Goal: Task Accomplishment & Management: Use online tool/utility

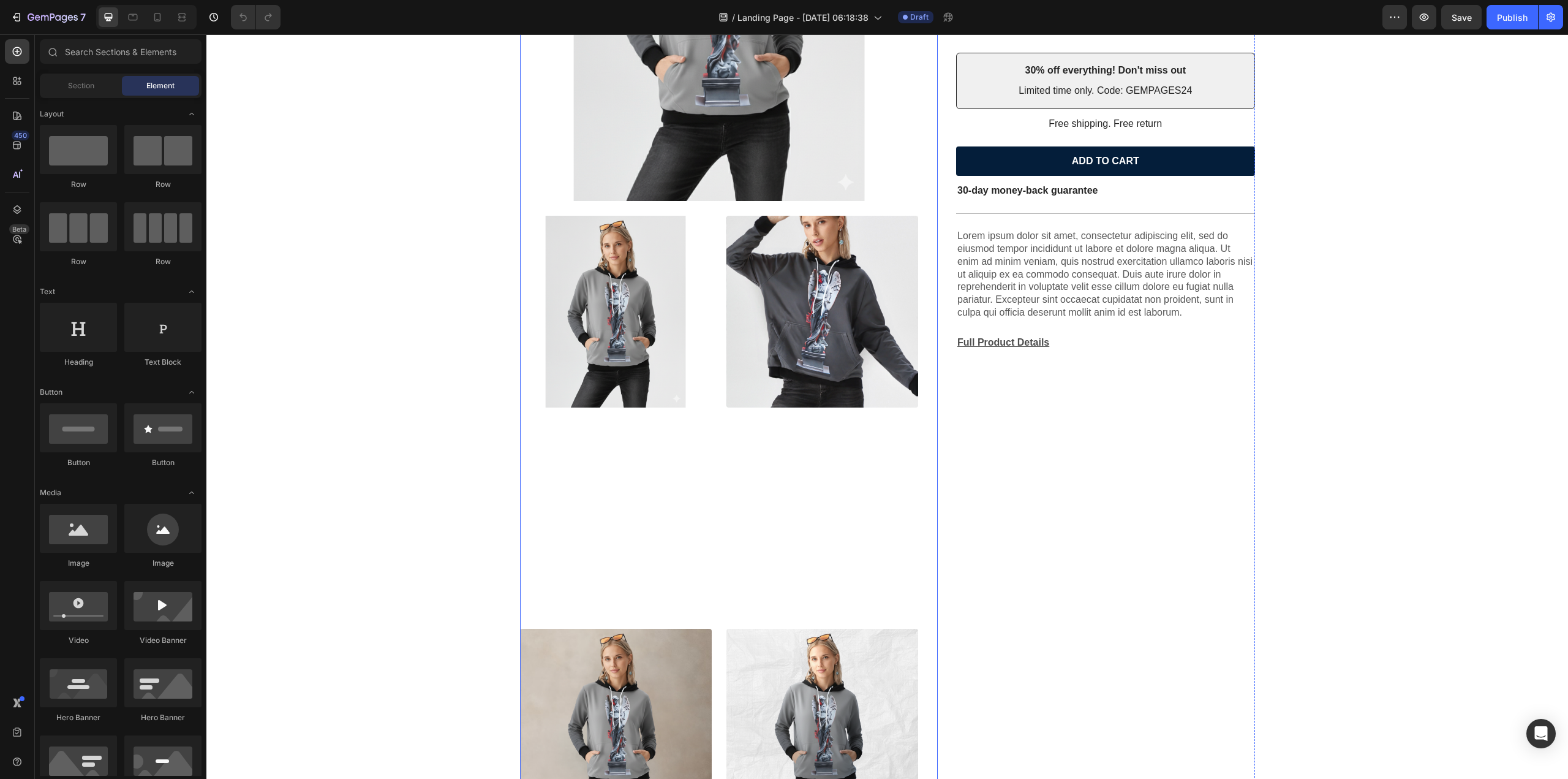
scroll to position [562, 0]
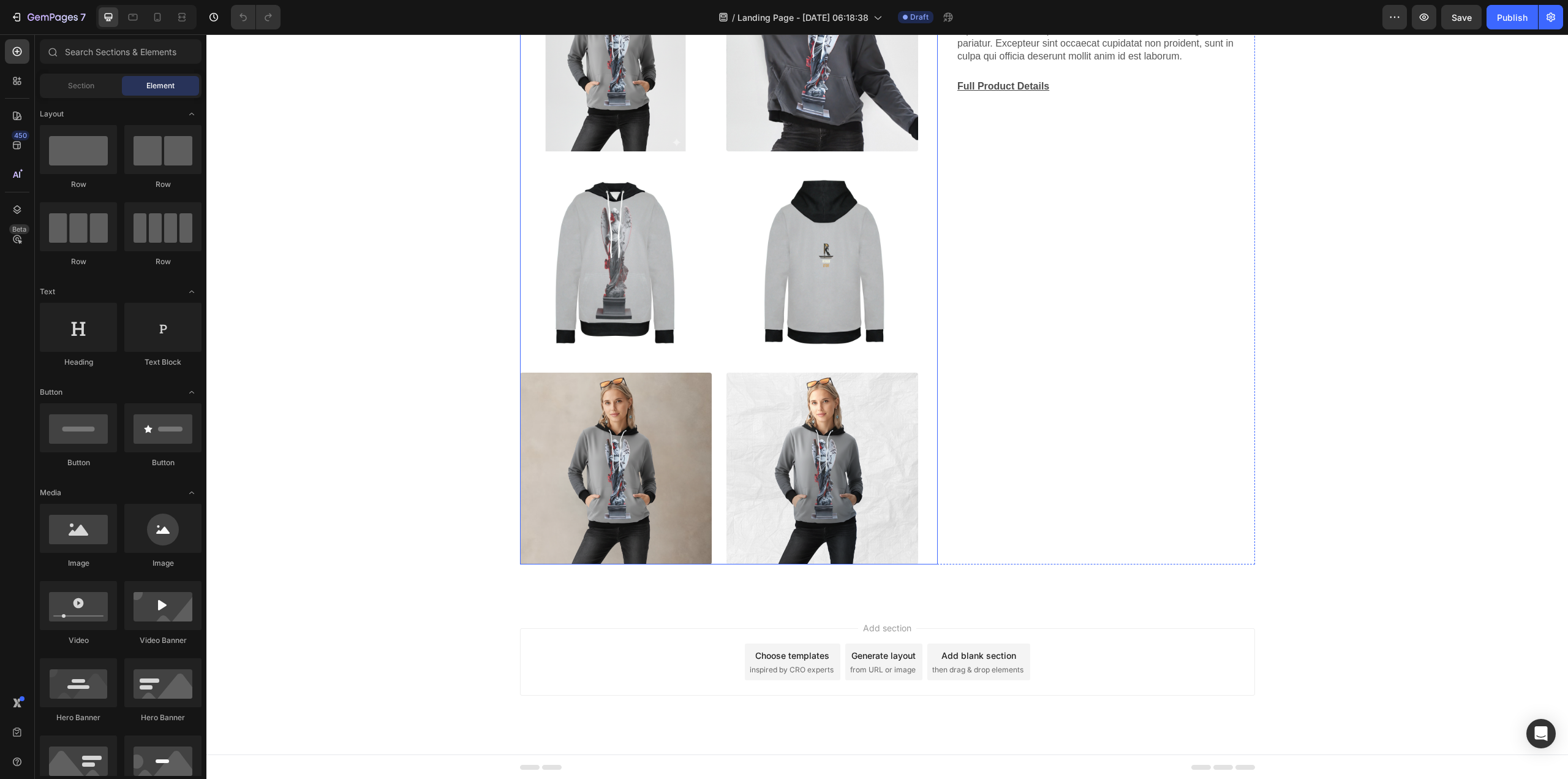
click at [831, 446] on img at bounding box center [822, 468] width 192 height 192
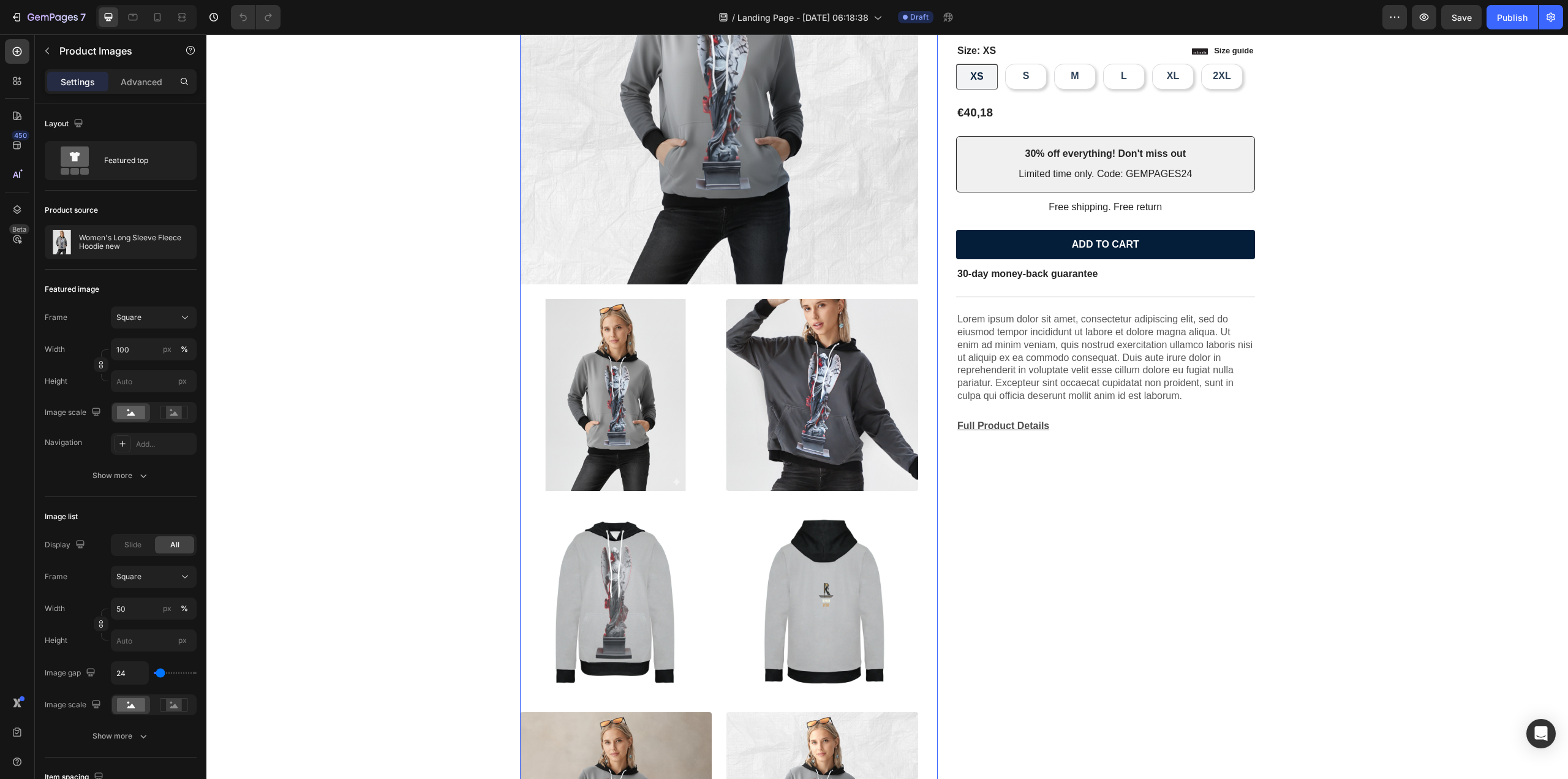
scroll to position [11, 0]
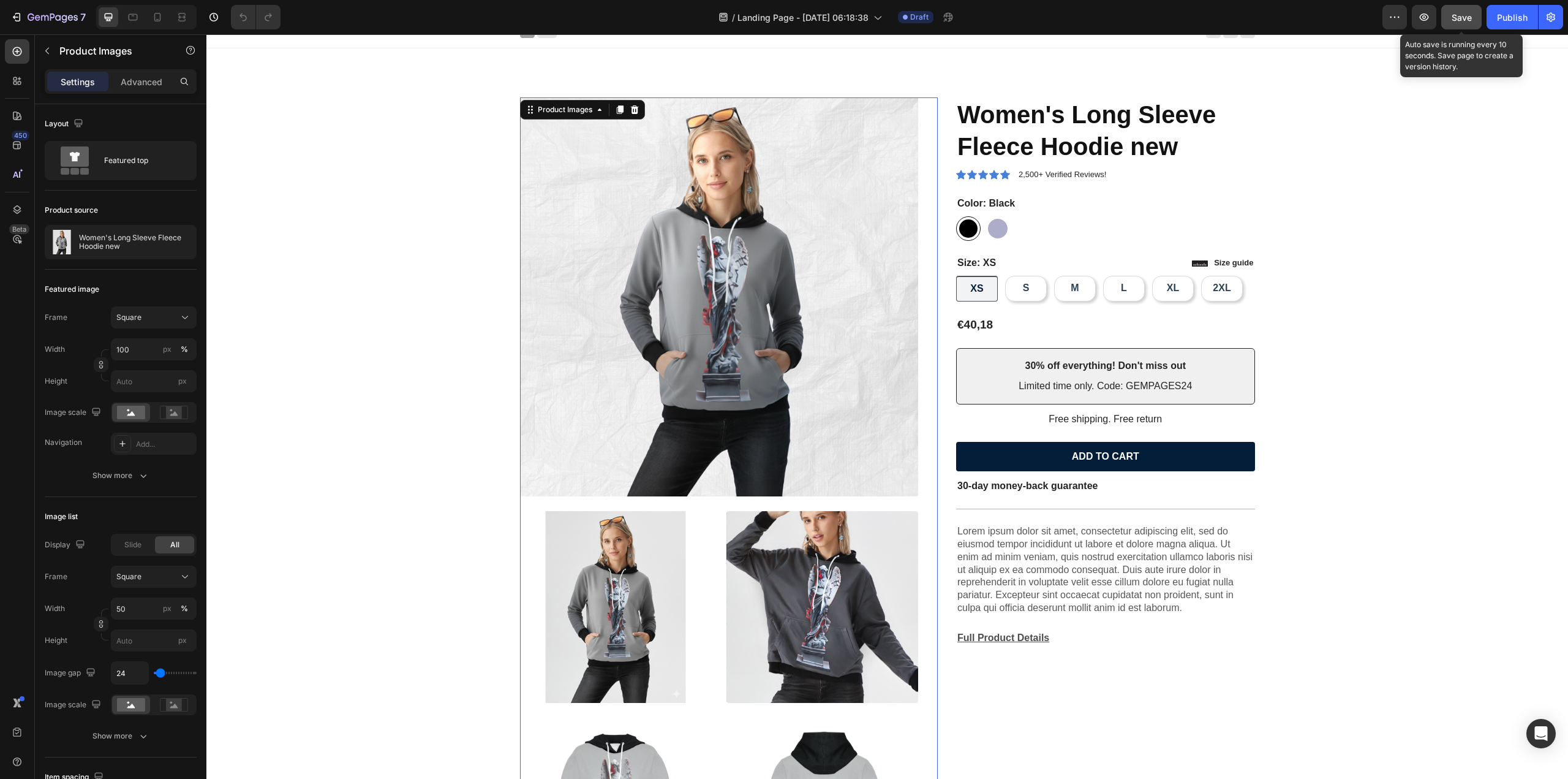
click at [1467, 16] on span "Save" at bounding box center [1461, 17] width 20 height 10
click at [36, 2] on div "7 / Landing Page - [DATE] 06:18:38 Draft Preview Publish" at bounding box center [784, 17] width 1568 height 35
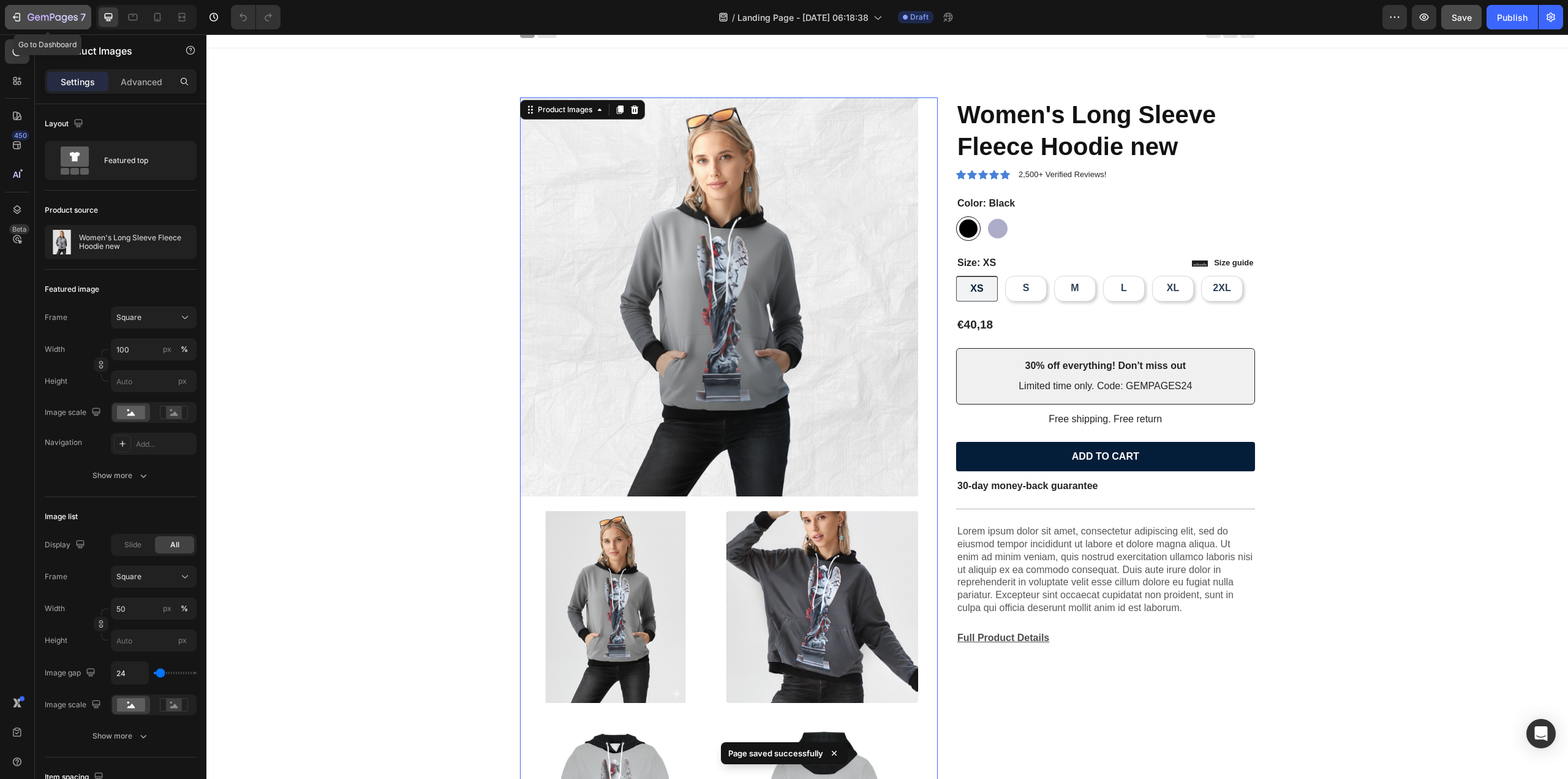
click at [52, 19] on icon "button" at bounding box center [53, 17] width 50 height 10
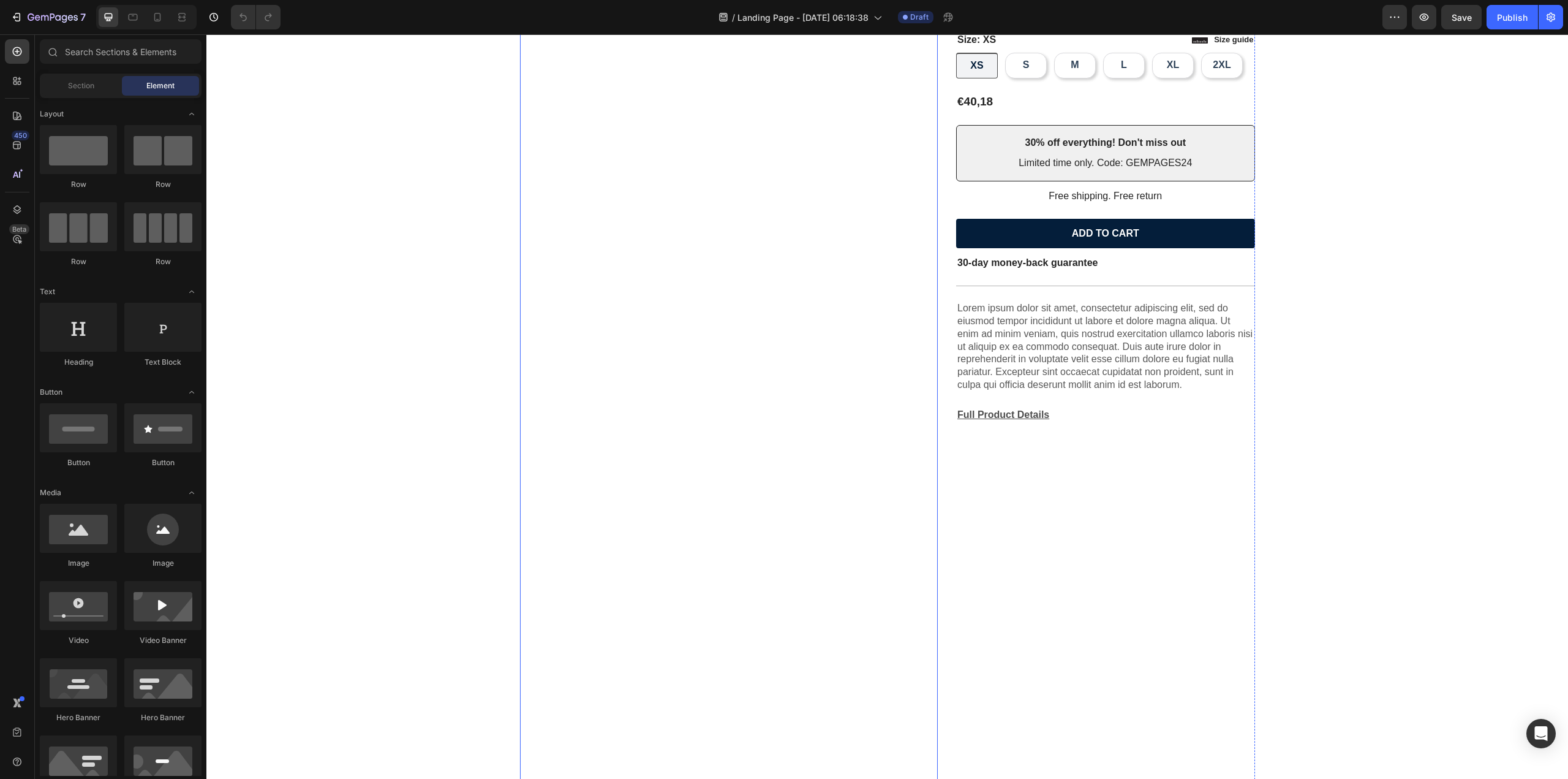
scroll to position [122, 0]
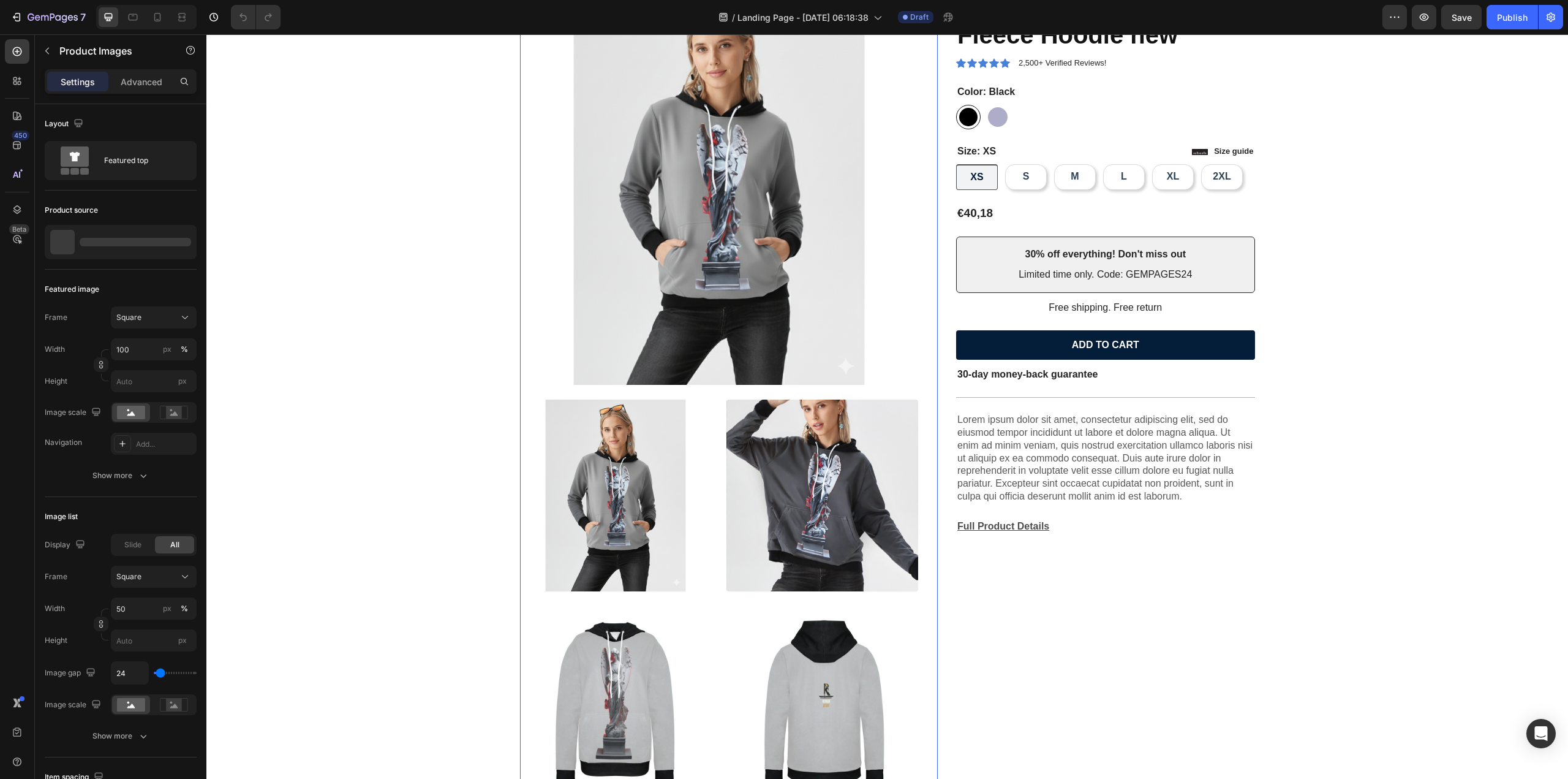
click at [777, 471] on img at bounding box center [822, 495] width 192 height 192
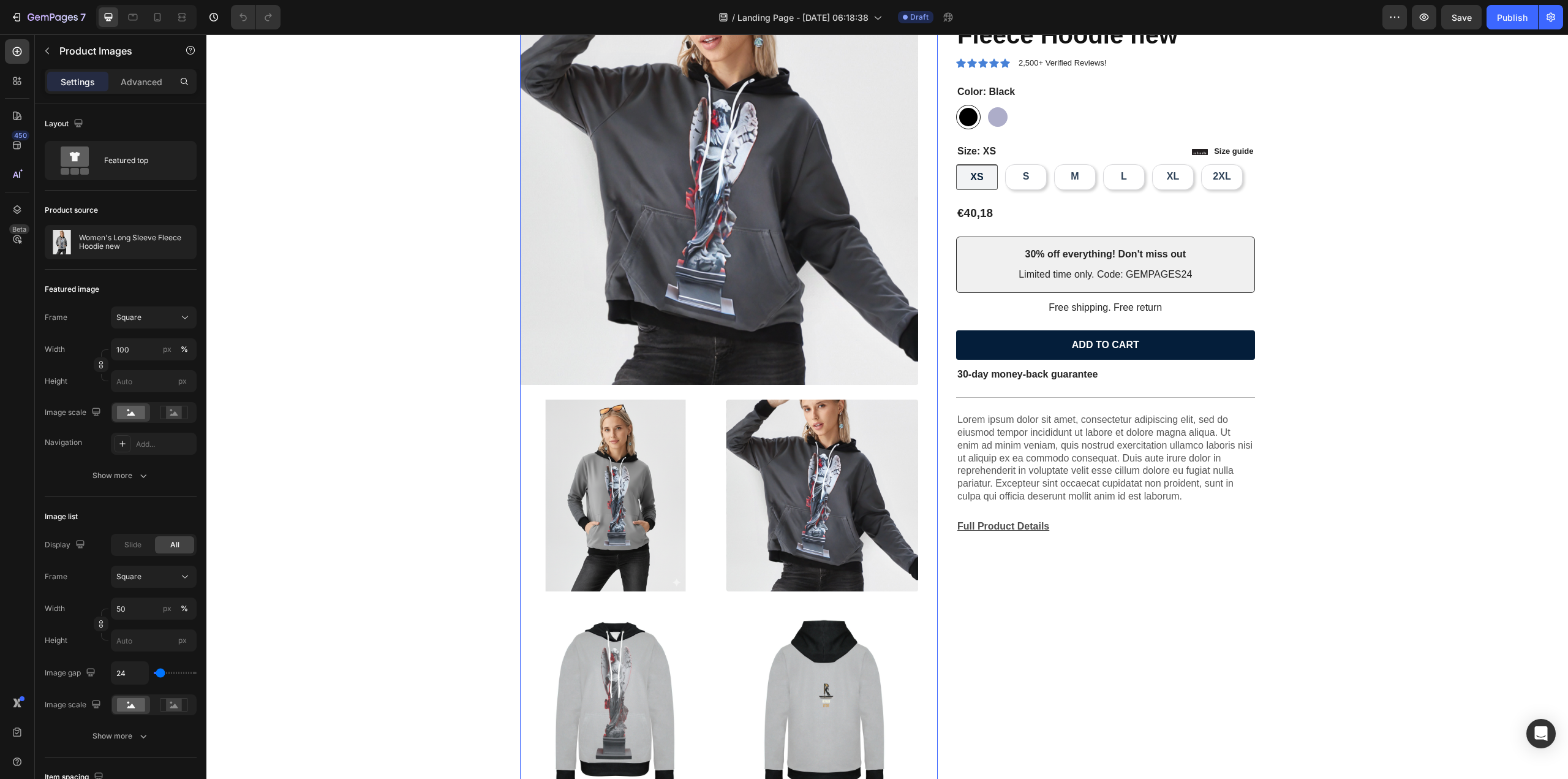
click at [662, 486] on img at bounding box center [615, 495] width 192 height 192
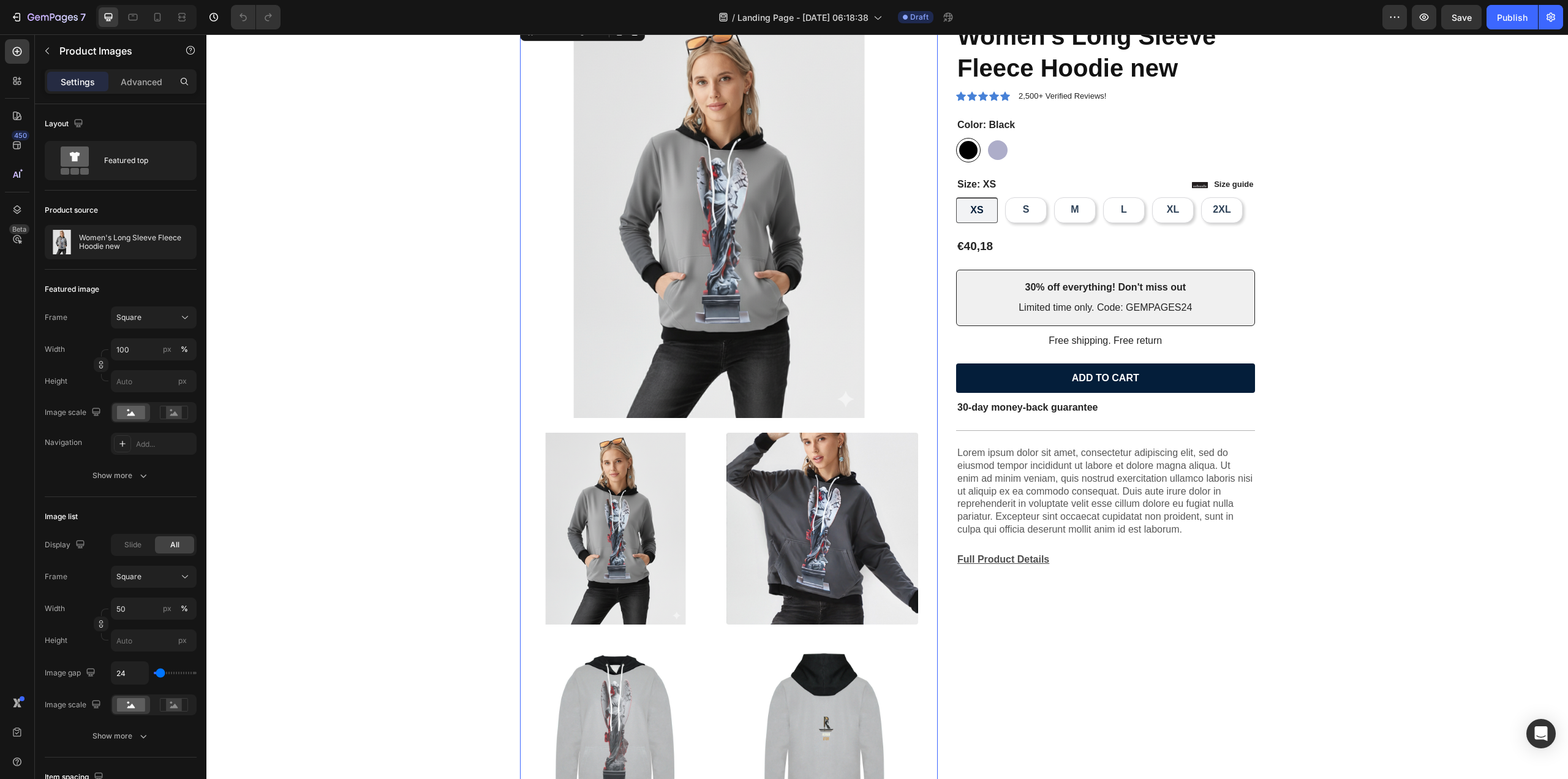
scroll to position [0, 0]
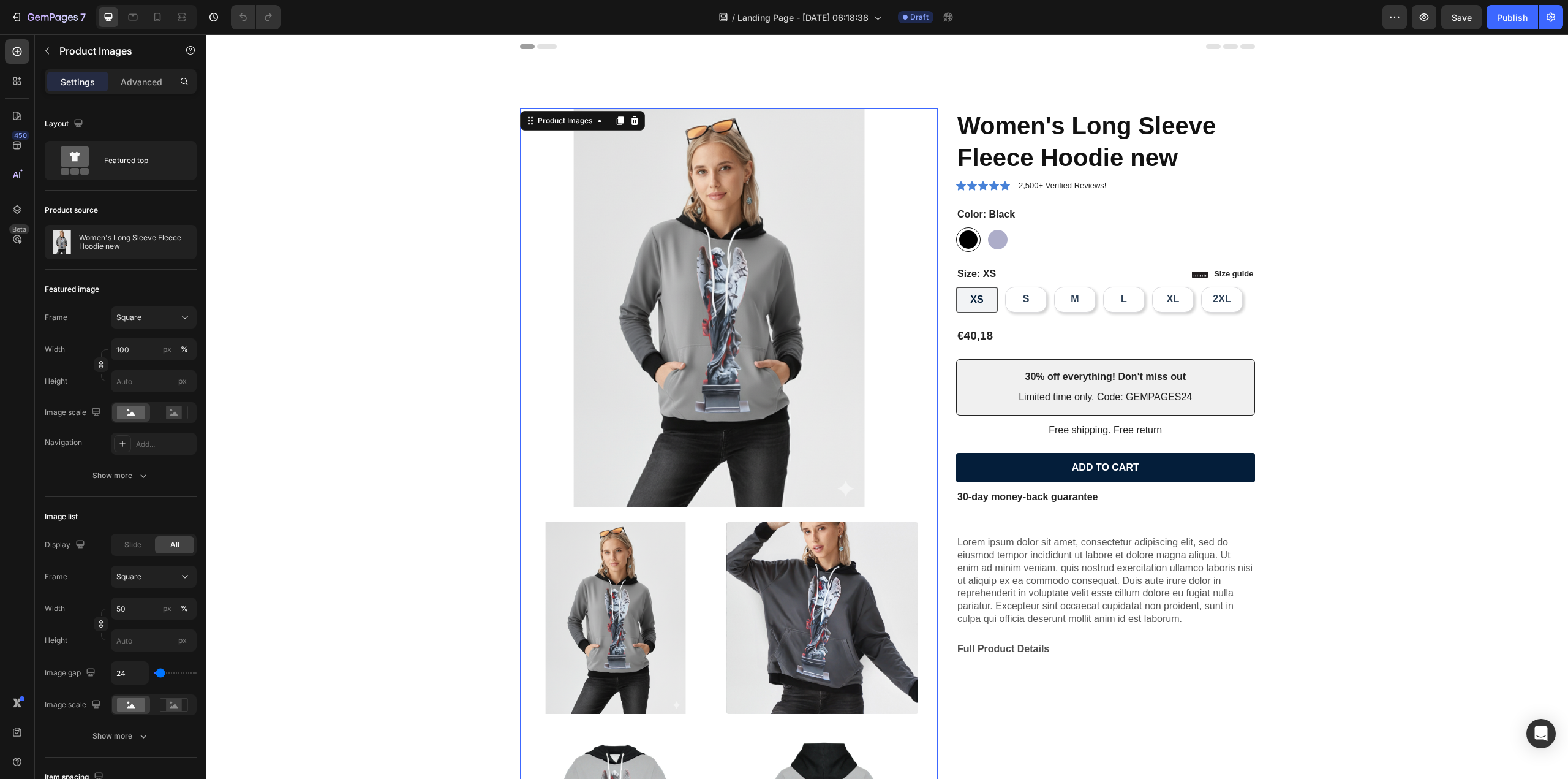
click at [739, 337] on img at bounding box center [719, 308] width 399 height 399
click at [546, 46] on icon at bounding box center [546, 46] width 20 height 5
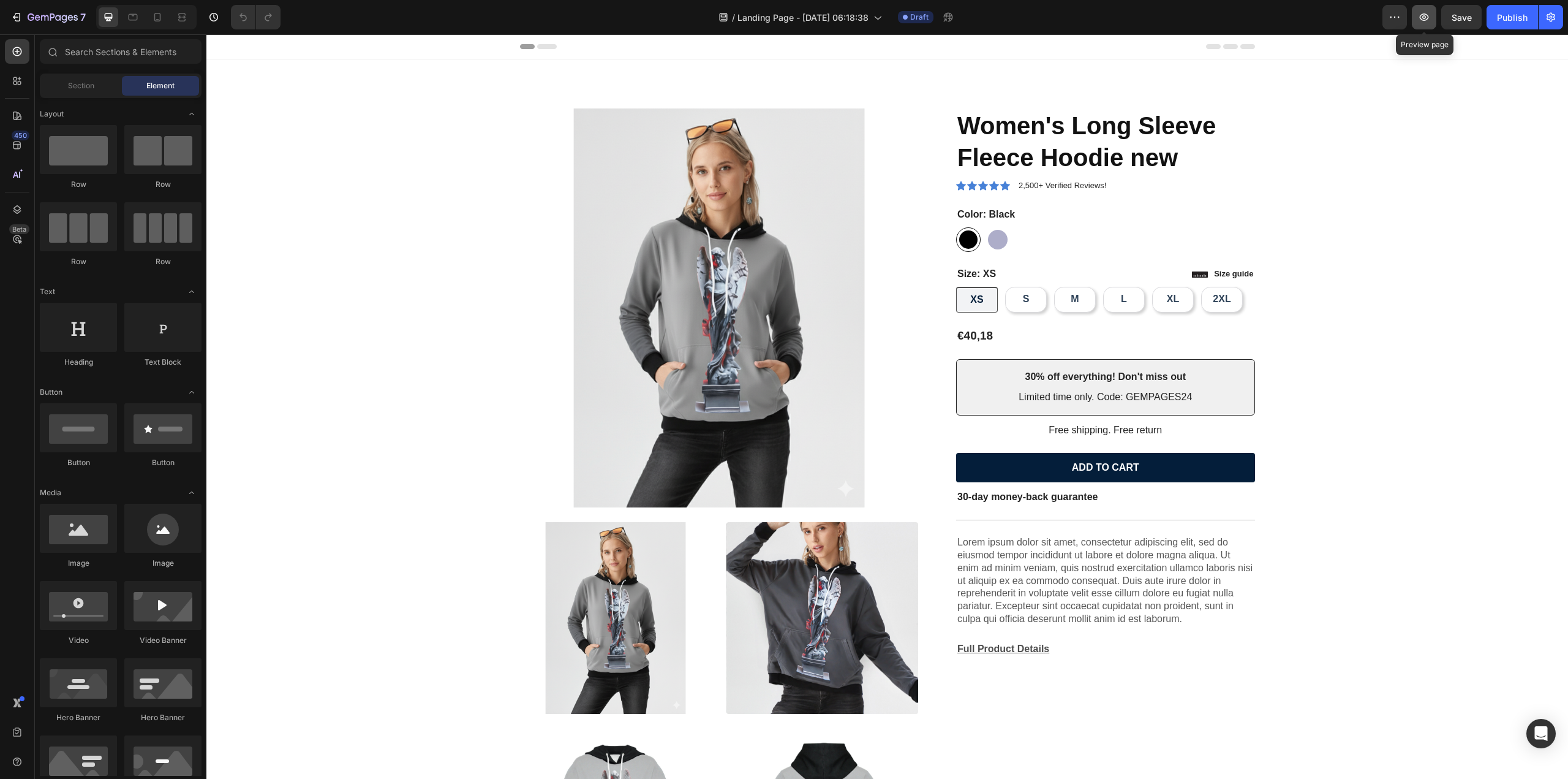
click at [1429, 16] on icon "button" at bounding box center [1424, 17] width 13 height 13
click at [1417, 19] on button "button" at bounding box center [1424, 16] width 24 height 24
click at [1430, 17] on icon "button" at bounding box center [1424, 17] width 13 height 13
